Goal: Task Accomplishment & Management: Complete application form

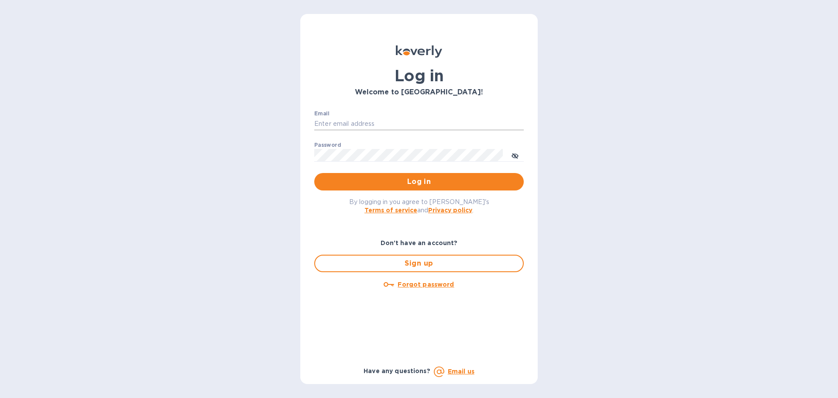
click at [374, 120] on input "Email" at bounding box center [419, 123] width 210 height 13
click at [317, 119] on input "Email" at bounding box center [419, 123] width 210 height 13
click at [412, 264] on span "Sign up" at bounding box center [419, 263] width 194 height 10
